Goal: Obtain resource: Obtain resource

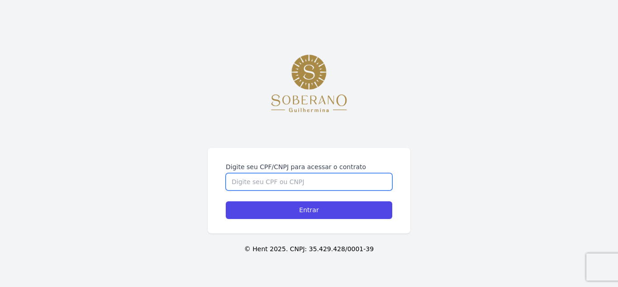
click at [287, 182] on input "Digite seu CPF/CNPJ para acessar o contrato" at bounding box center [309, 181] width 167 height 17
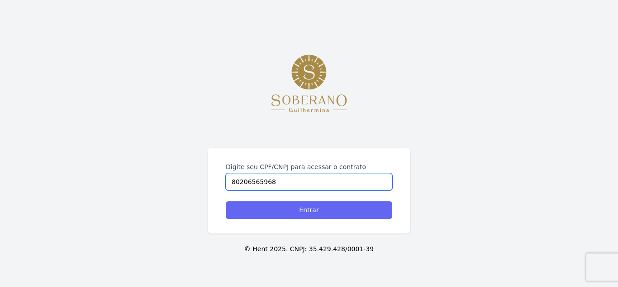
type input "80206565968"
click at [270, 206] on input "Entrar" at bounding box center [309, 210] width 167 height 18
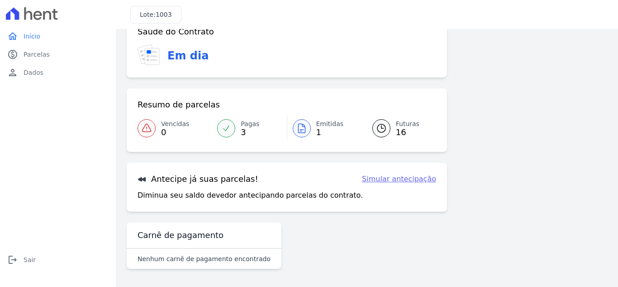
scroll to position [11, 0]
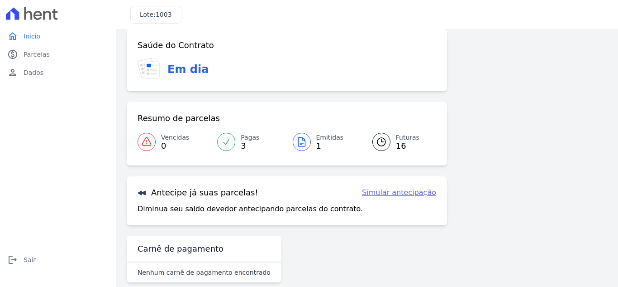
click at [305, 144] on div at bounding box center [302, 142] width 18 height 18
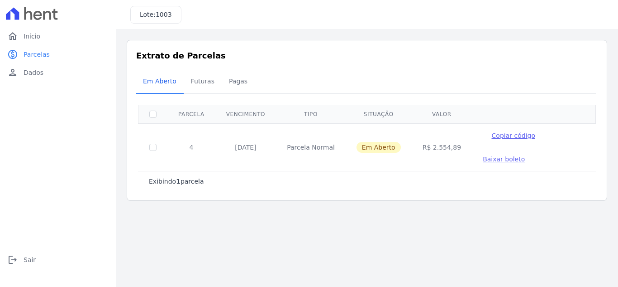
click at [483, 159] on span "Baixar boleto" at bounding box center [504, 158] width 42 height 7
click at [197, 86] on span "Futuras" at bounding box center [203, 81] width 34 height 18
